Goal: Book appointment/travel/reservation

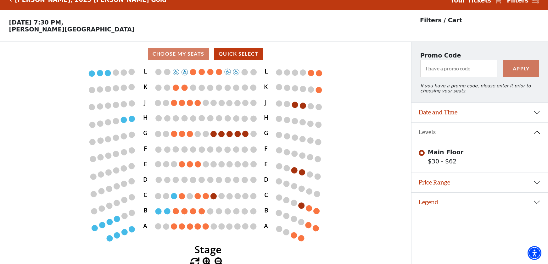
scroll to position [15, 0]
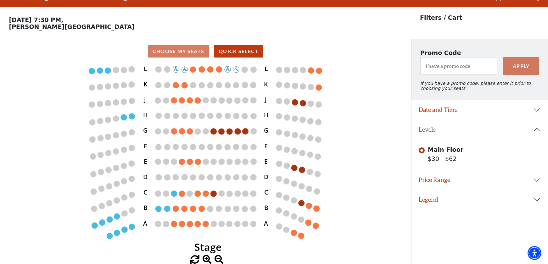
click at [206, 258] on span at bounding box center [207, 259] width 9 height 9
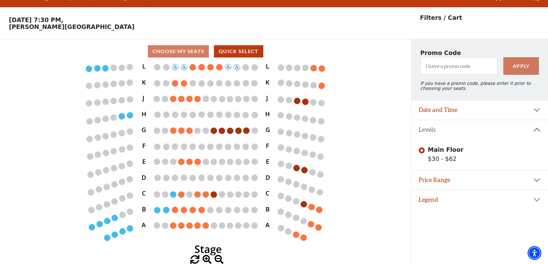
click at [206, 258] on span at bounding box center [207, 259] width 9 height 9
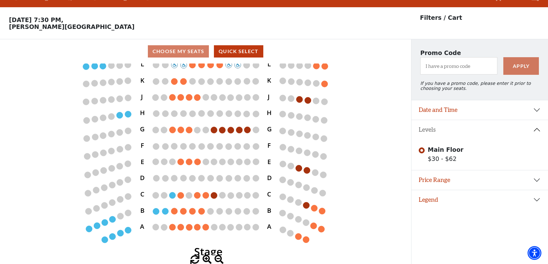
click at [217, 257] on span at bounding box center [218, 259] width 9 height 9
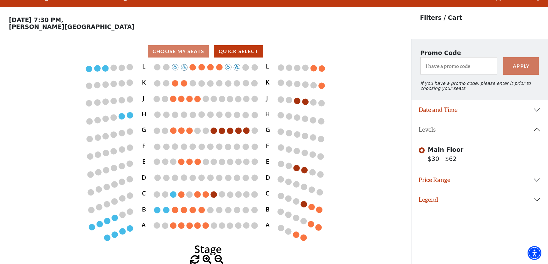
click at [217, 257] on span at bounding box center [218, 259] width 9 height 9
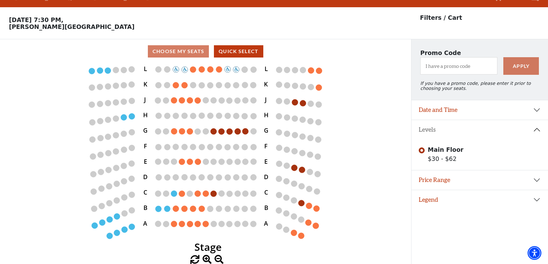
click at [217, 257] on span at bounding box center [218, 259] width 9 height 9
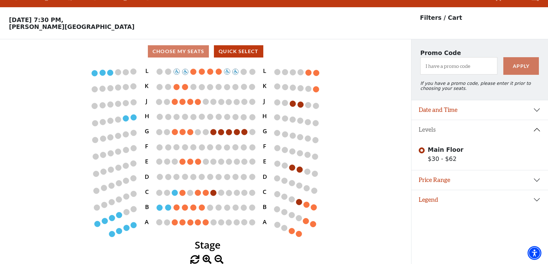
click at [217, 257] on span at bounding box center [218, 259] width 9 height 9
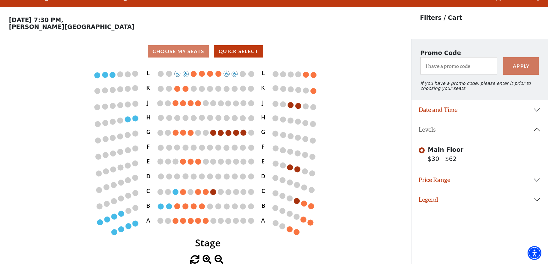
click at [217, 257] on span at bounding box center [218, 259] width 9 height 9
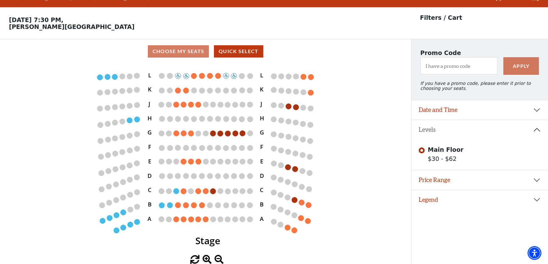
click at [217, 257] on span at bounding box center [218, 259] width 9 height 9
click at [534, 201] on button "Legend" at bounding box center [479, 199] width 137 height 19
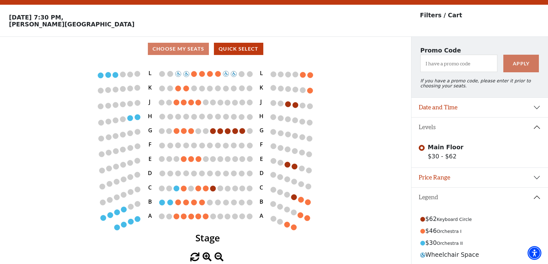
scroll to position [46, 0]
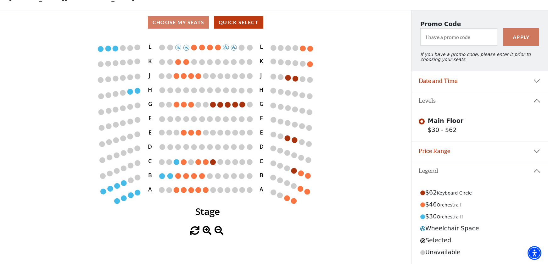
click at [440, 195] on span "Keyboard Circle" at bounding box center [454, 193] width 35 height 5
